Goal: Task Accomplishment & Management: Complete application form

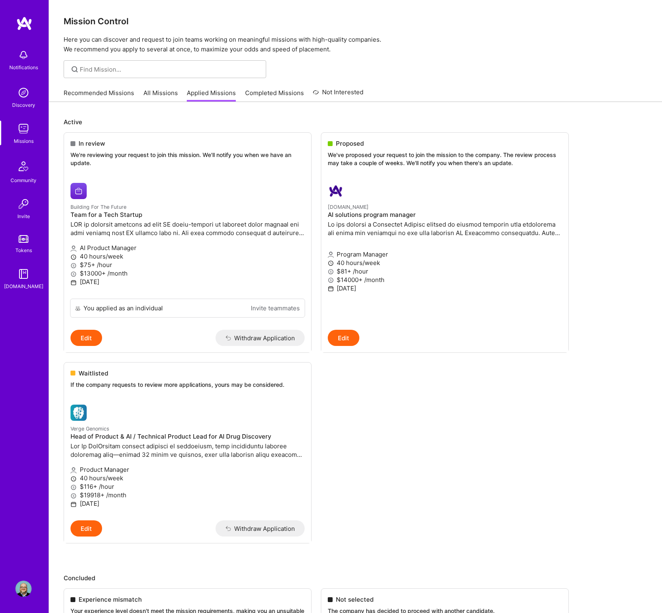
click at [27, 62] on img at bounding box center [23, 55] width 16 height 16
click at [24, 60] on div "Notifications Discovery Missions Community Invite Tokens [DOMAIN_NAME]" at bounding box center [24, 167] width 49 height 245
click at [24, 60] on img at bounding box center [23, 55] width 16 height 16
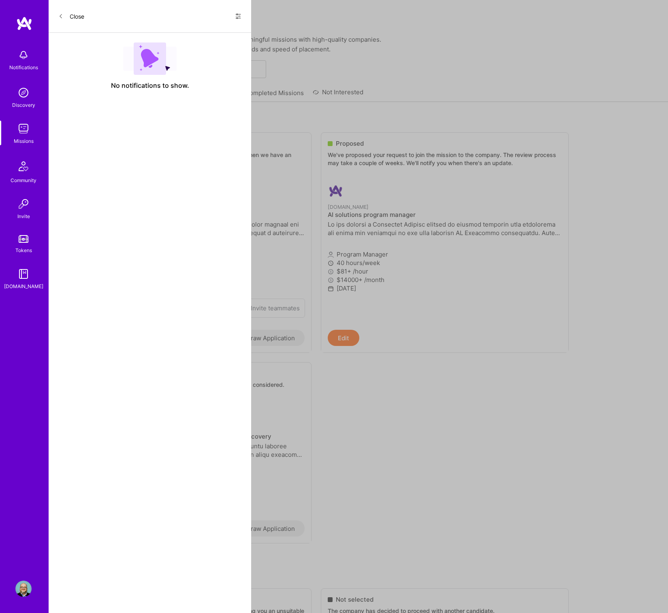
click at [236, 14] on icon at bounding box center [238, 16] width 5 height 5
click at [204, 36] on span "Show all notifications" at bounding box center [181, 33] width 56 height 8
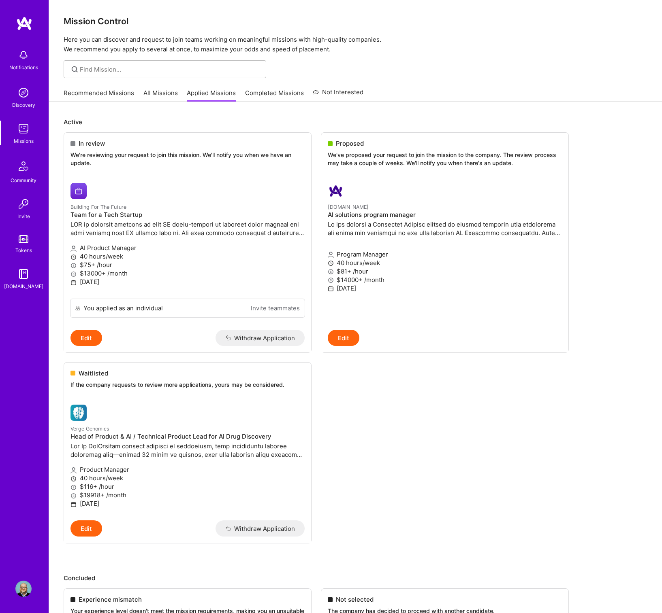
click at [534, 513] on div "Notifications Discovery Missions Community Invite Tokens [DOMAIN_NAME] Profile …" at bounding box center [331, 584] width 662 height 1169
click at [343, 142] on span "Proposed" at bounding box center [350, 143] width 28 height 9
click at [354, 151] on p "We've proposed your request to join the mission to the company. The review proc…" at bounding box center [445, 159] width 234 height 16
click at [402, 221] on p at bounding box center [445, 228] width 234 height 17
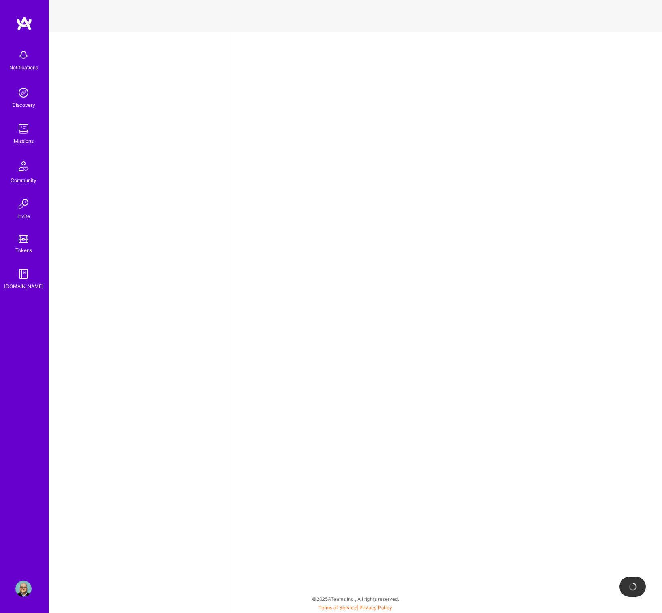
select select "US"
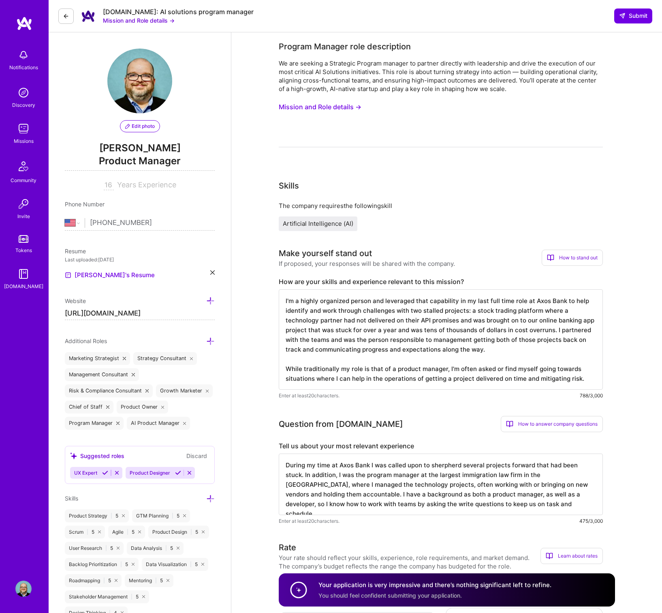
click at [306, 104] on button "Mission and Role details →" at bounding box center [320, 107] width 83 height 15
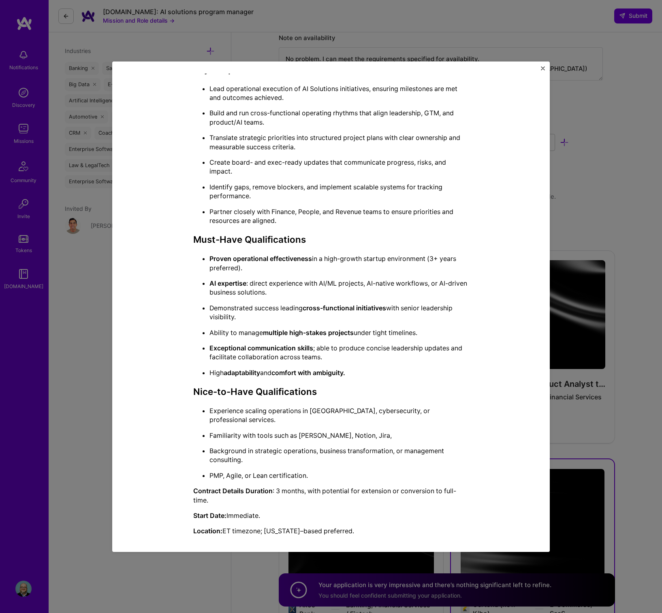
scroll to position [924, 0]
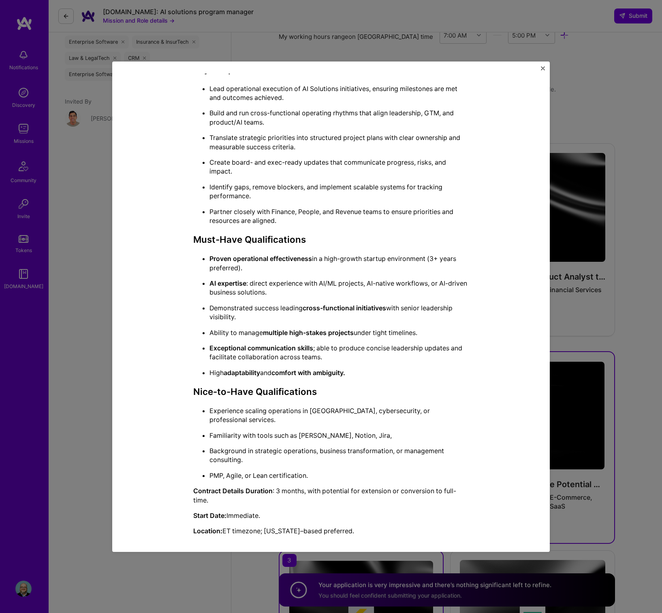
click at [544, 69] on img "Close" at bounding box center [543, 68] width 4 height 4
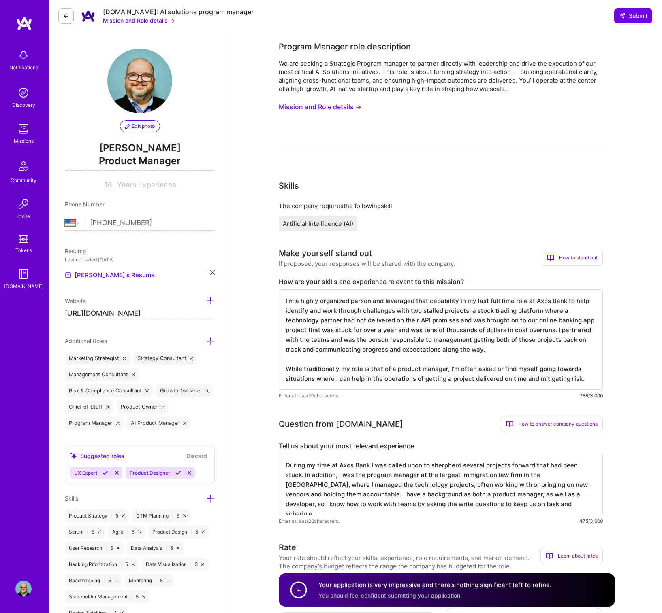
click at [338, 105] on button "Mission and Role details →" at bounding box center [320, 107] width 83 height 15
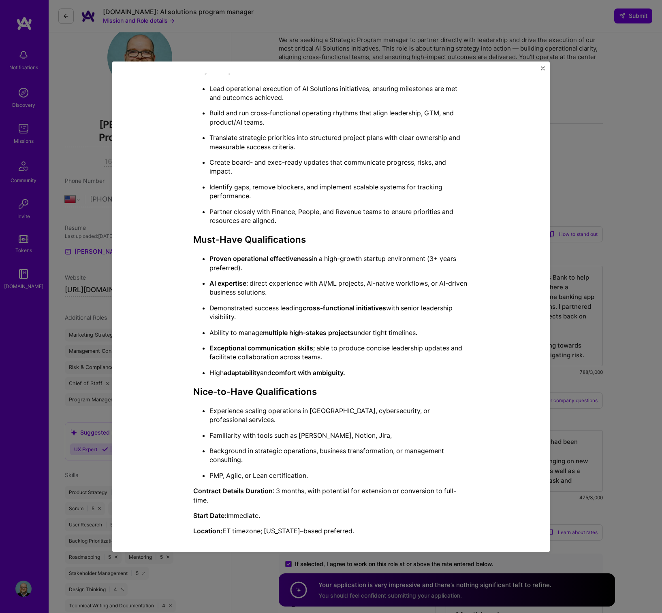
scroll to position [30, 0]
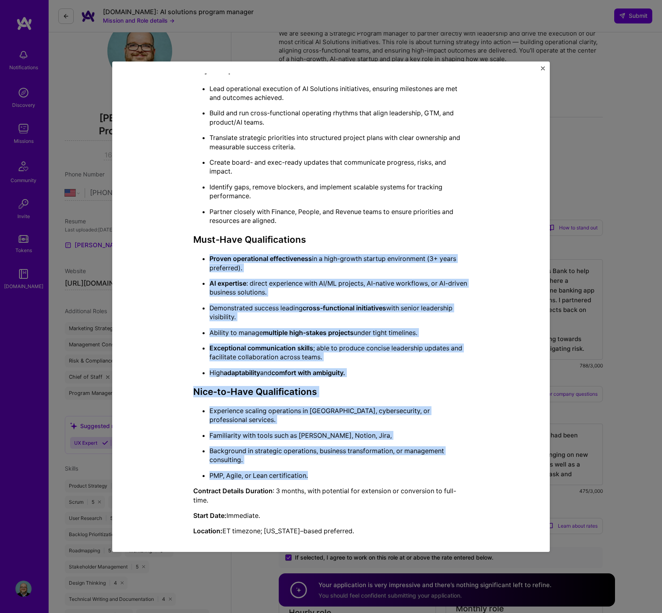
drag, startPoint x: 309, startPoint y: 467, endPoint x: 186, endPoint y: 255, distance: 245.1
click at [186, 255] on div "Mission Description and Role Details Program Manager role description We are se…" at bounding box center [331, 181] width 400 height 721
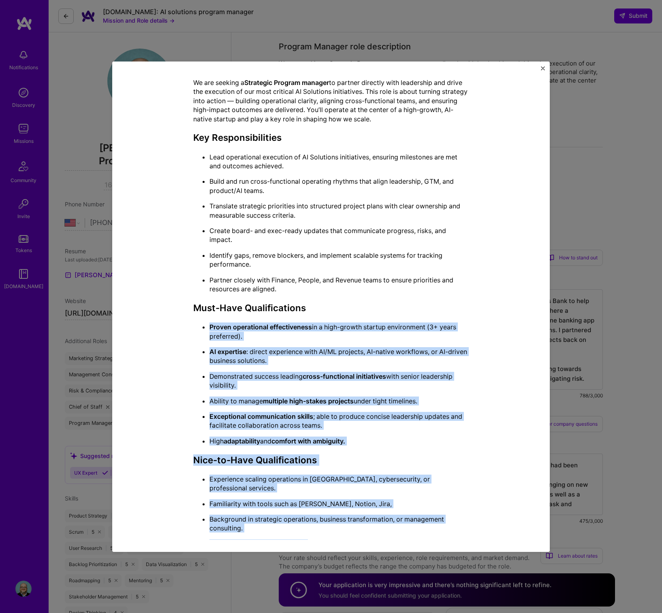
scroll to position [259, 0]
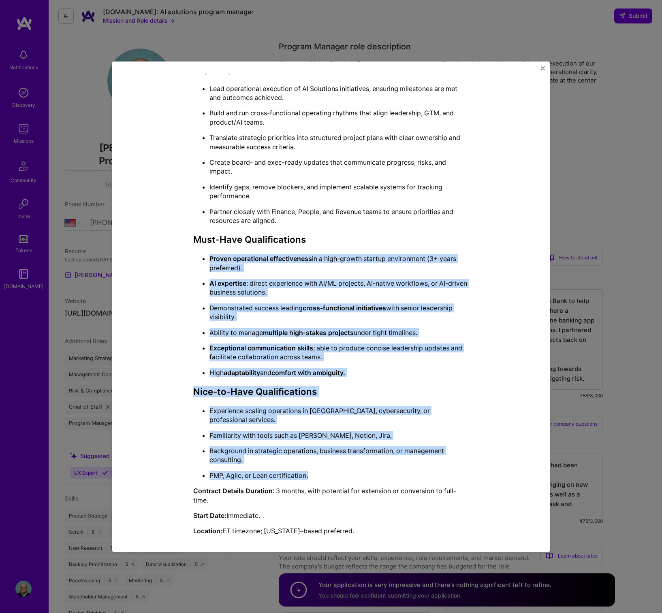
click at [542, 69] on img "Close" at bounding box center [543, 68] width 4 height 4
